Goal: Go to known website: Access a specific website the user already knows

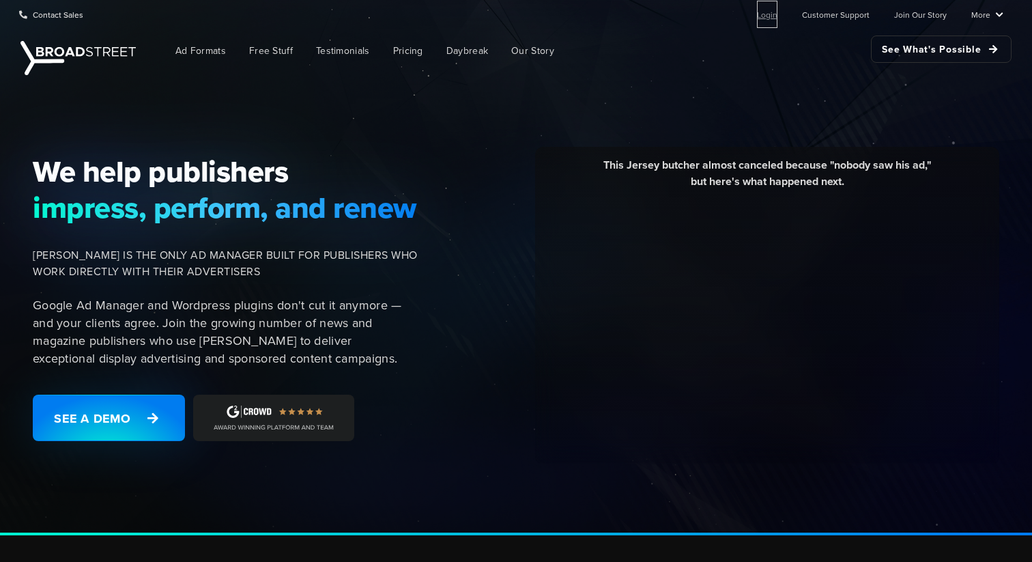
click at [774, 22] on link "Login" at bounding box center [767, 14] width 20 height 27
click at [756, 12] on ul "Login Customer Support Join Our Story More Resources Blog Partners Case Studies…" at bounding box center [869, 14] width 268 height 27
click at [760, 12] on ul "Login Customer Support Join Our Story More Resources Blog Partners Case Studies…" at bounding box center [869, 14] width 268 height 27
click at [763, 13] on link "Login" at bounding box center [767, 14] width 20 height 27
